Goal: Contribute content: Add original content to the website for others to see

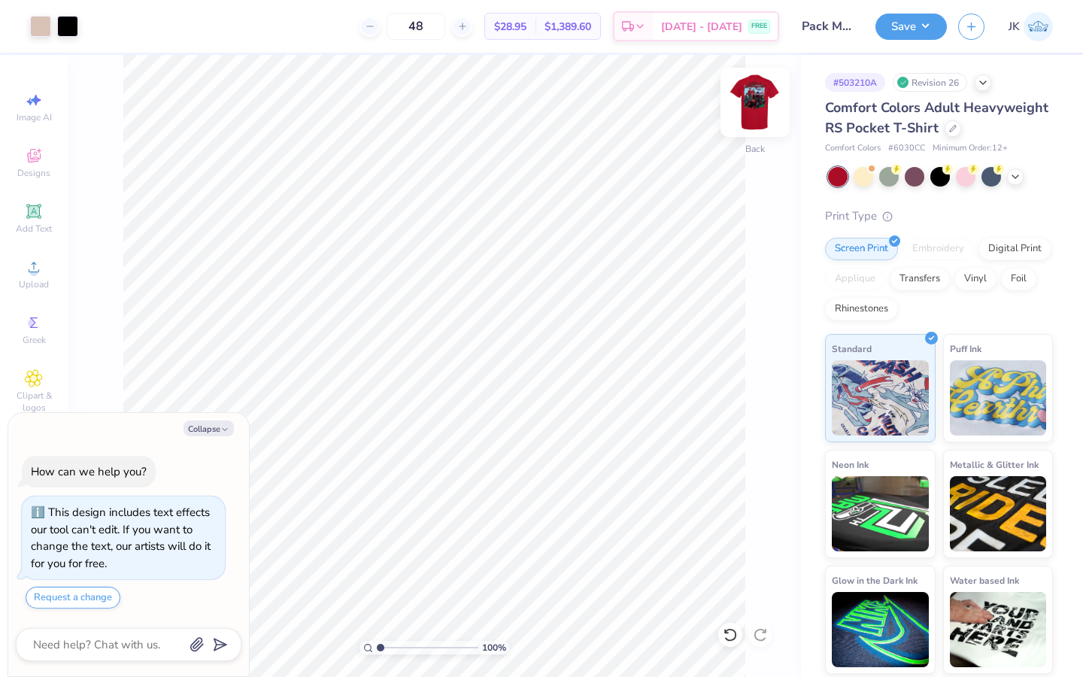
click at [746, 112] on img at bounding box center [755, 102] width 60 height 60
click at [742, 108] on img at bounding box center [755, 102] width 60 height 60
click at [911, 30] on button "Save" at bounding box center [910, 24] width 71 height 26
type textarea "x"
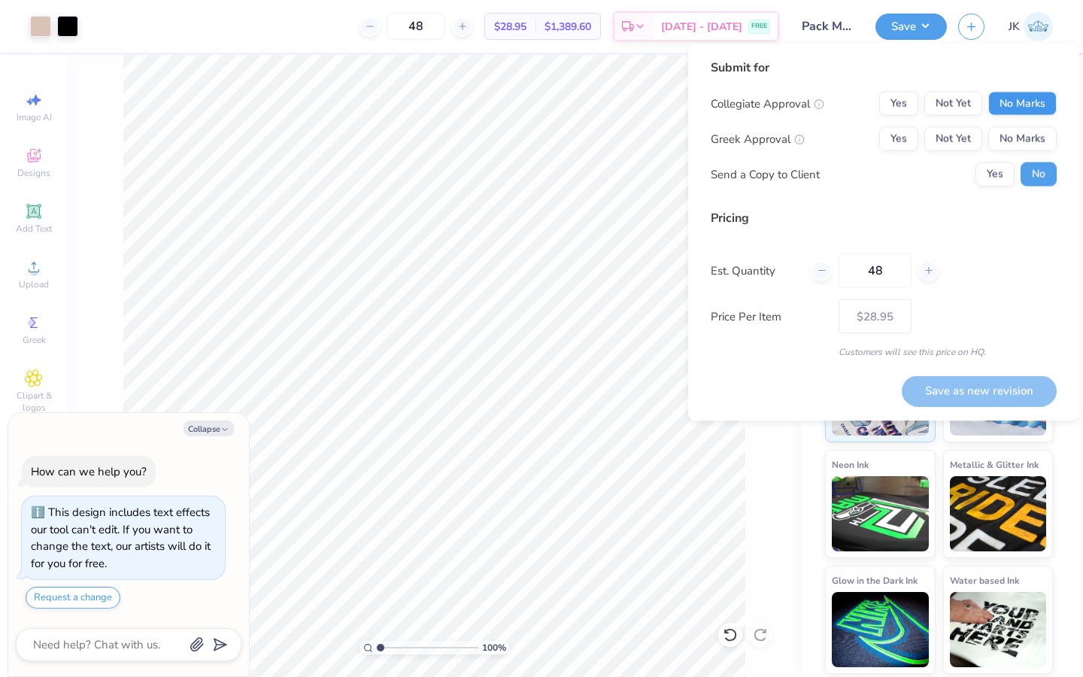
click at [1020, 105] on button "No Marks" at bounding box center [1022, 104] width 68 height 24
click at [1028, 141] on button "No Marks" at bounding box center [1022, 139] width 68 height 24
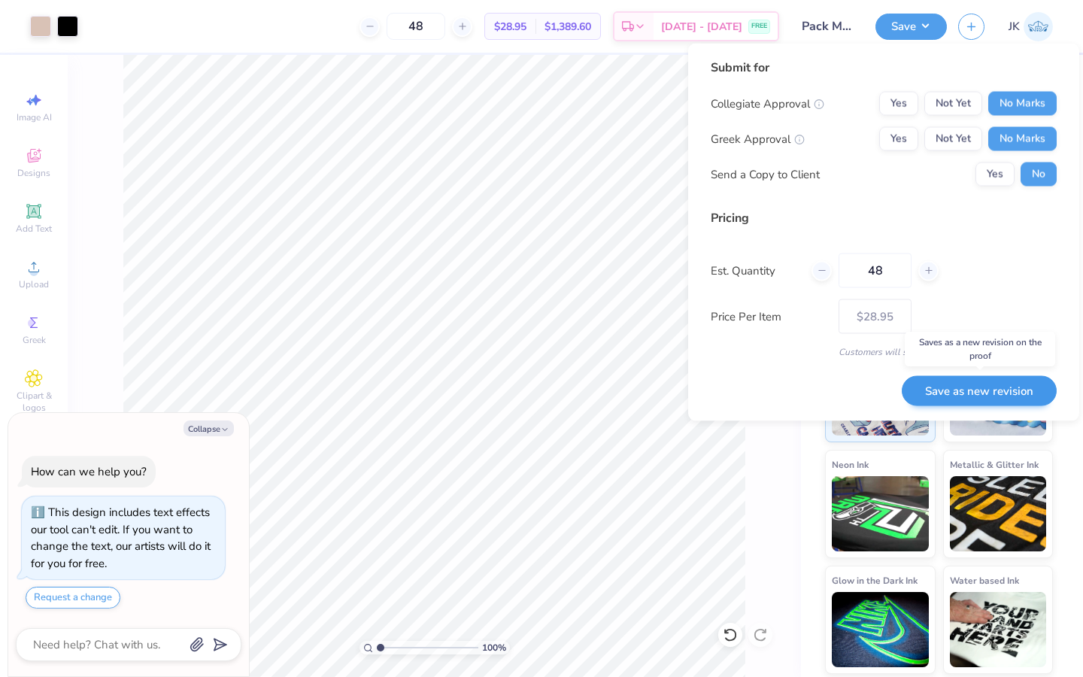
click at [1001, 393] on button "Save as new revision" at bounding box center [979, 390] width 155 height 31
type input "$28.95"
type textarea "x"
